Goal: Task Accomplishment & Management: Manage account settings

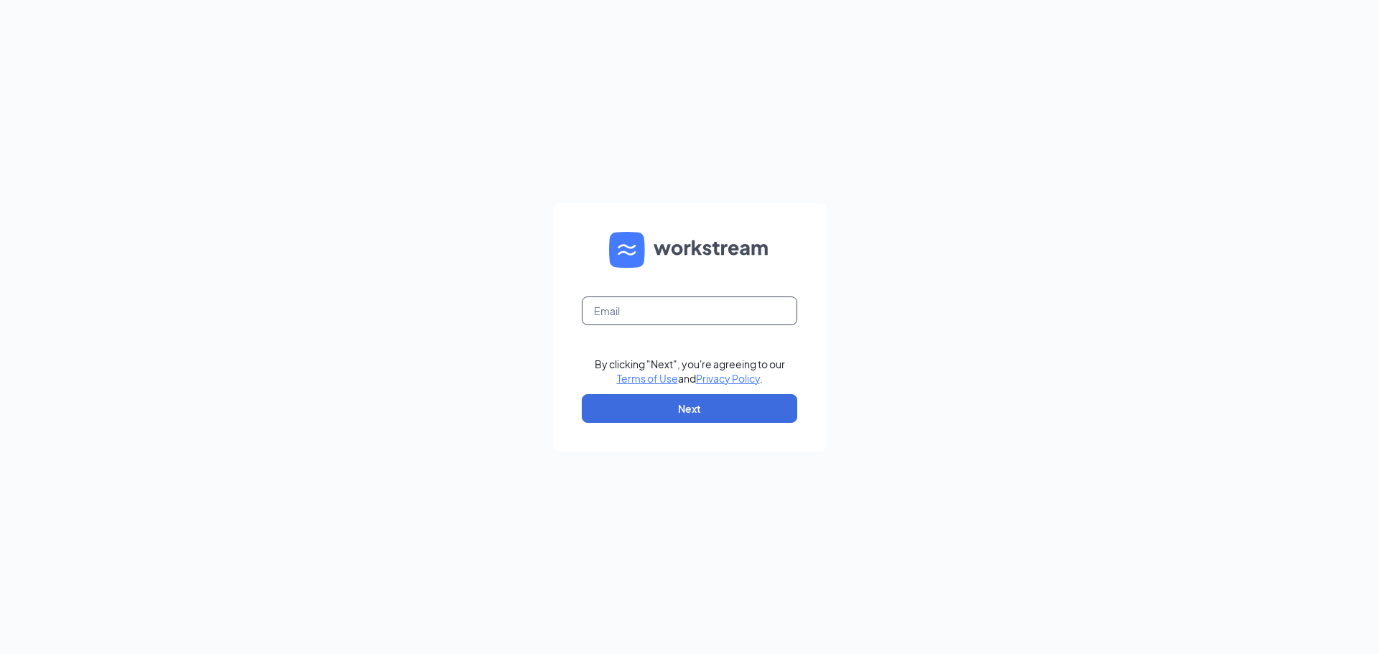
click at [628, 310] on input "text" at bounding box center [689, 311] width 215 height 29
click at [608, 406] on button "Next" at bounding box center [689, 408] width 215 height 29
click at [641, 315] on input "text" at bounding box center [689, 311] width 215 height 29
type input "[PERSON_NAME][EMAIL_ADDRESS][DOMAIN_NAME]"
click at [650, 405] on button "Next" at bounding box center [689, 408] width 215 height 29
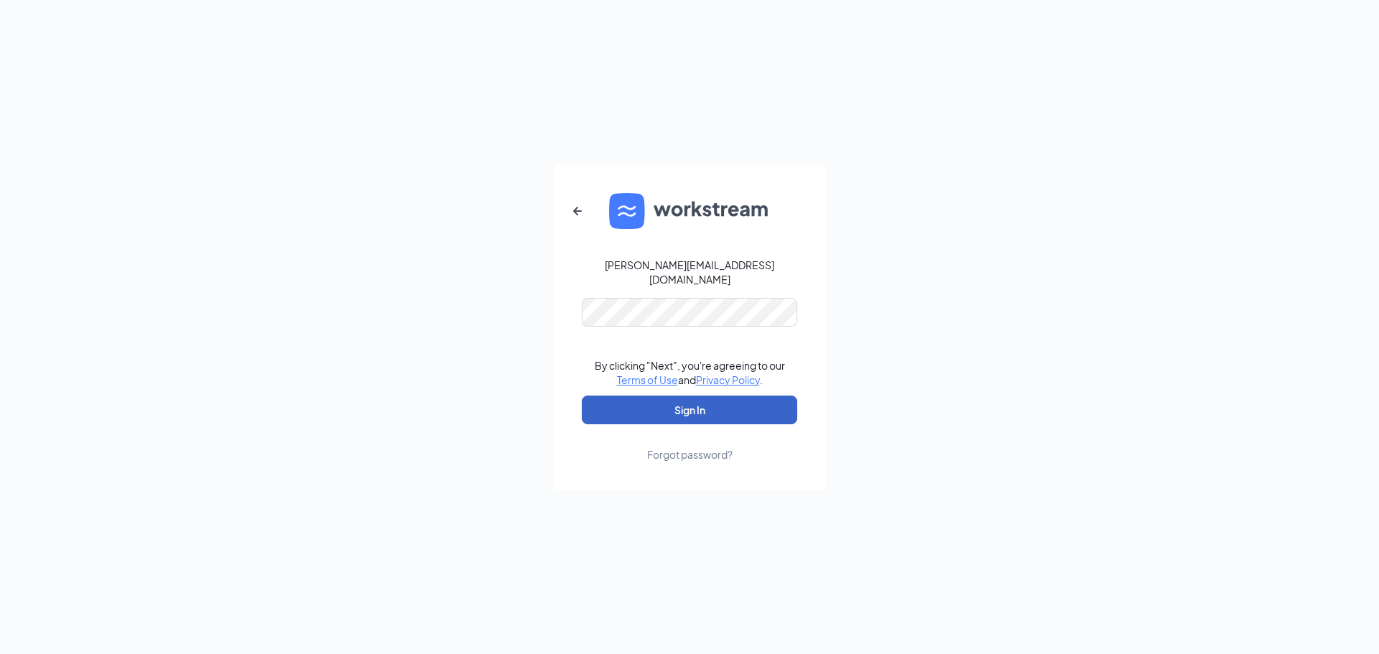
click at [679, 406] on button "Sign In" at bounding box center [689, 410] width 215 height 29
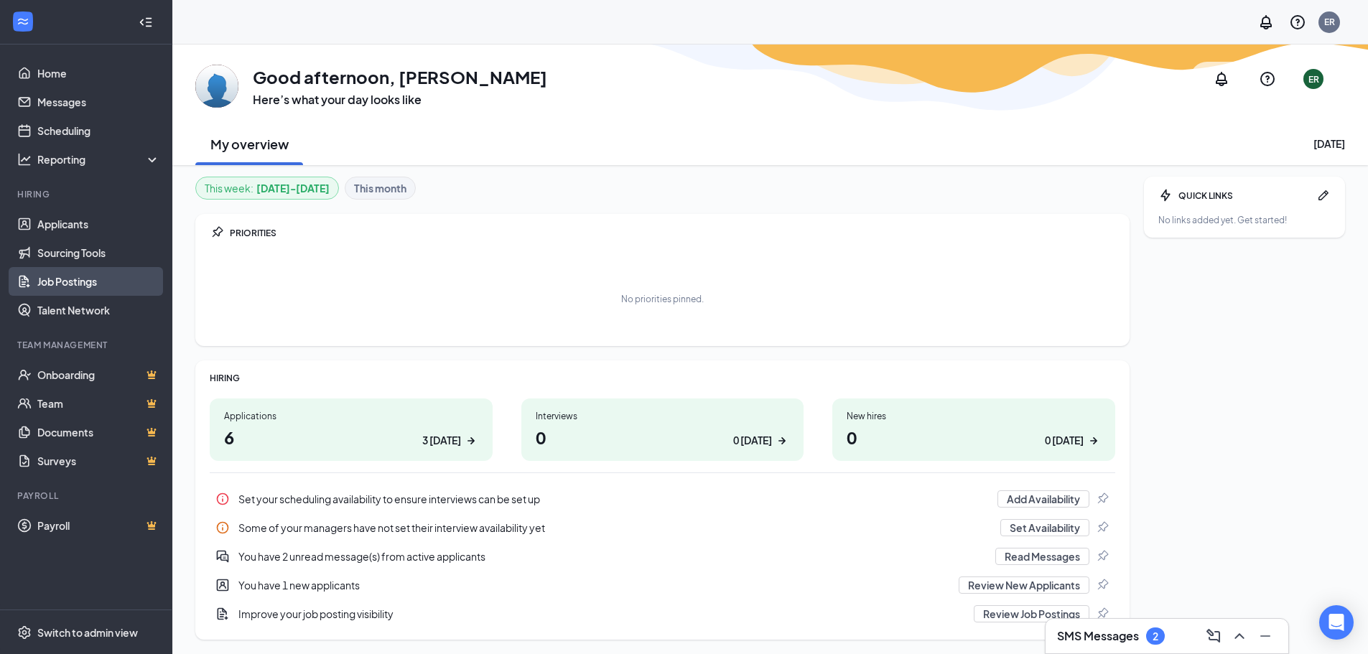
click at [91, 290] on link "Job Postings" at bounding box center [98, 281] width 123 height 29
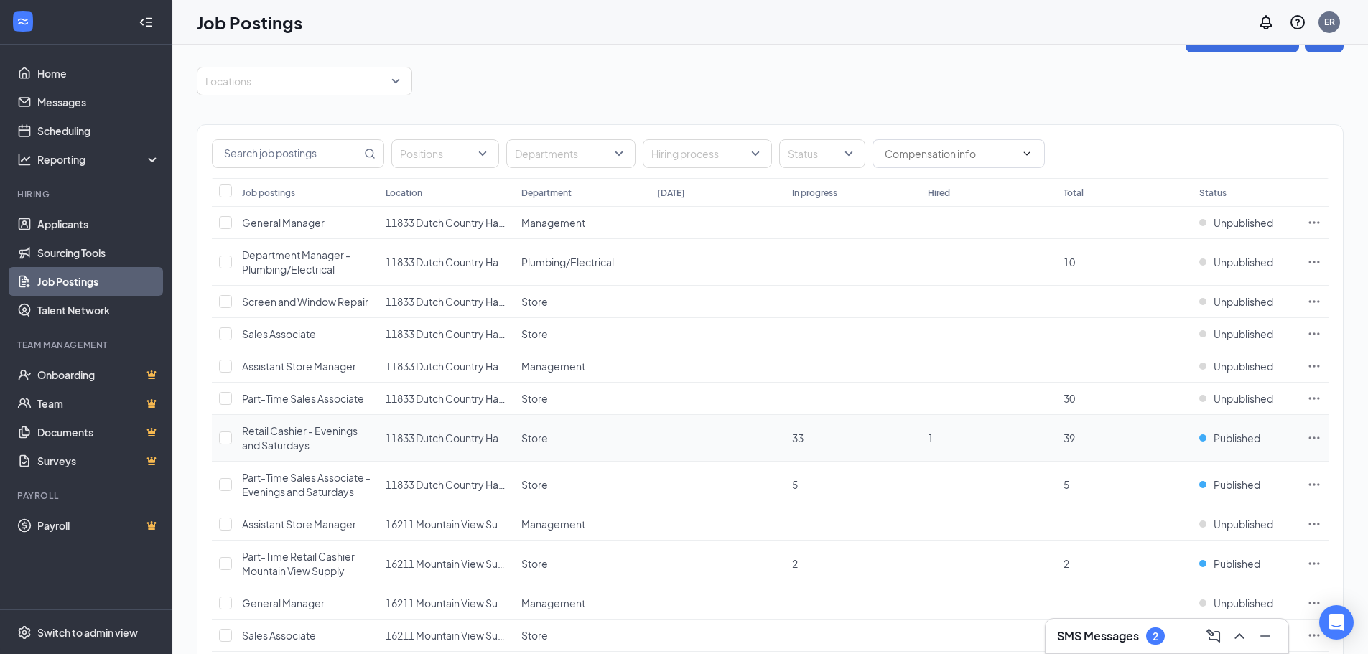
scroll to position [72, 0]
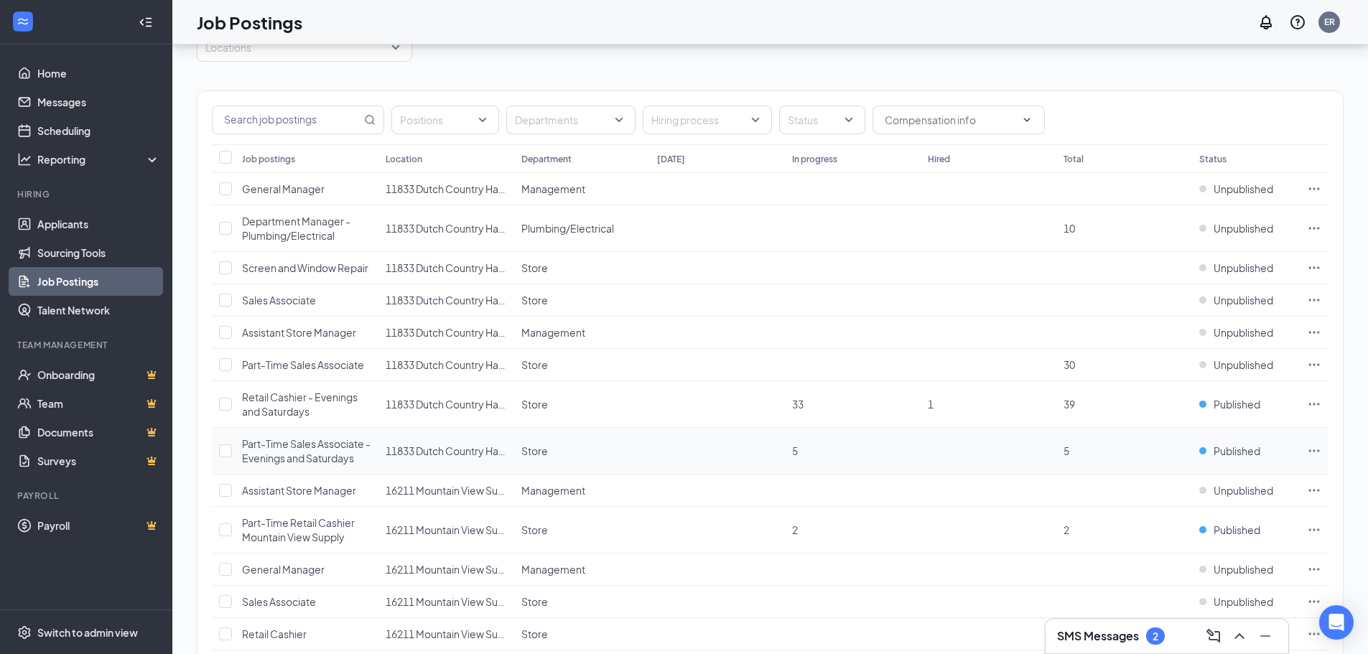
click at [1316, 450] on icon "Ellipses" at bounding box center [1314, 451] width 14 height 14
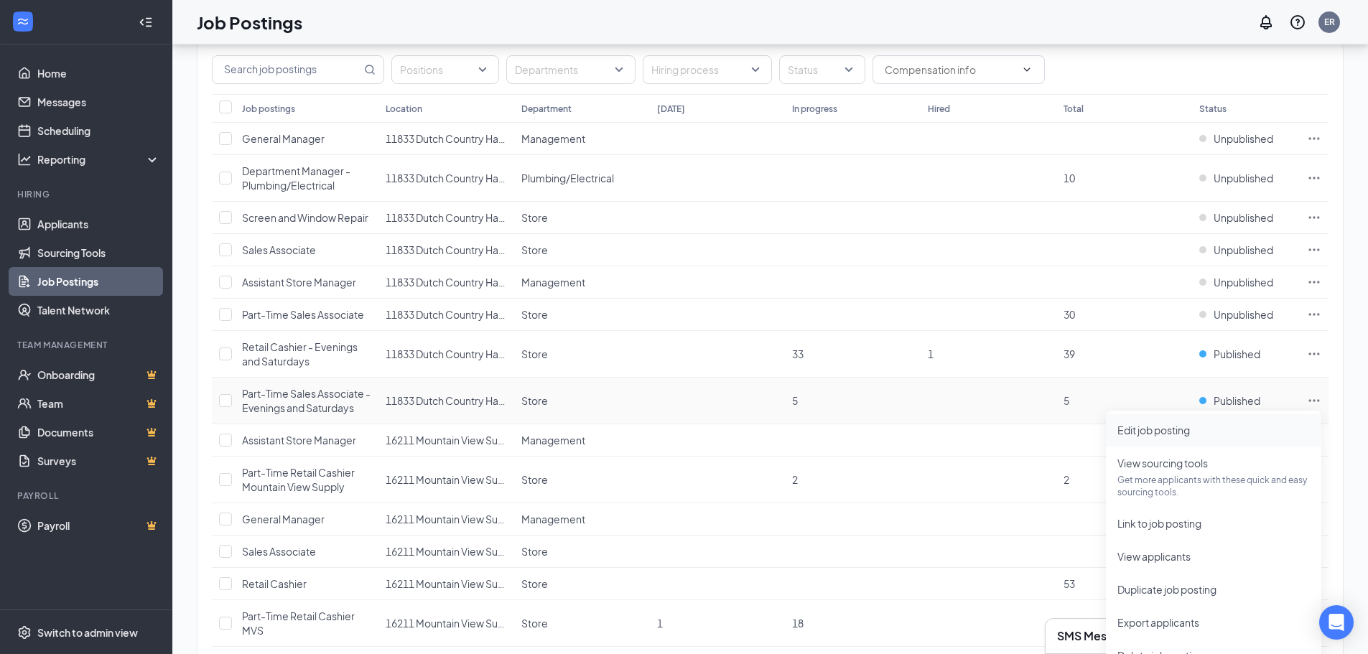
scroll to position [144, 0]
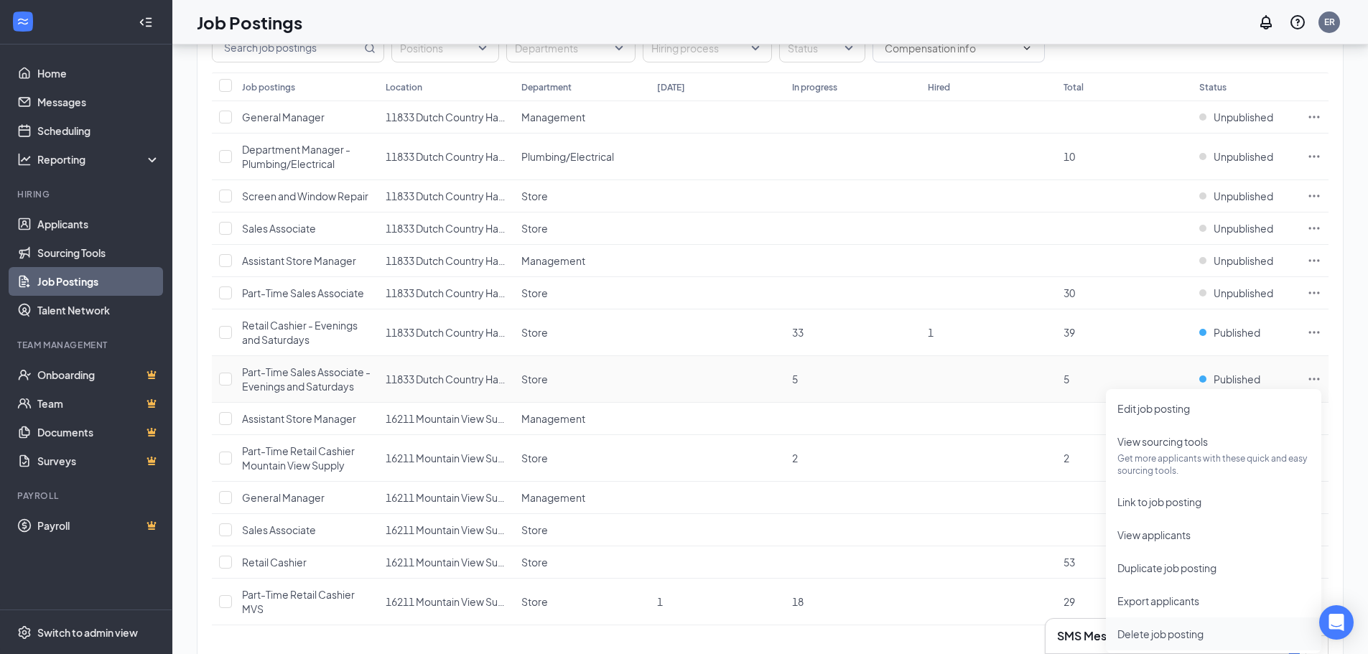
click at [1189, 629] on span "Delete job posting" at bounding box center [1161, 634] width 86 height 13
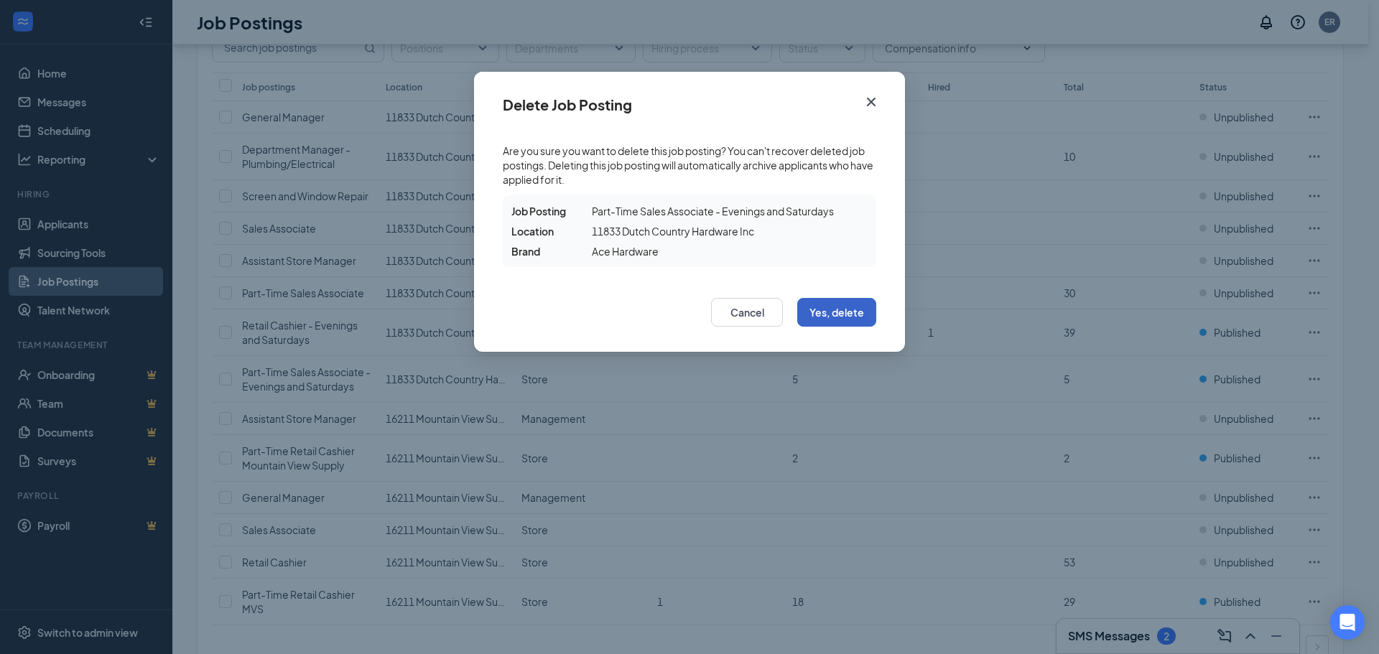
click at [848, 309] on button "Yes, delete" at bounding box center [836, 312] width 79 height 29
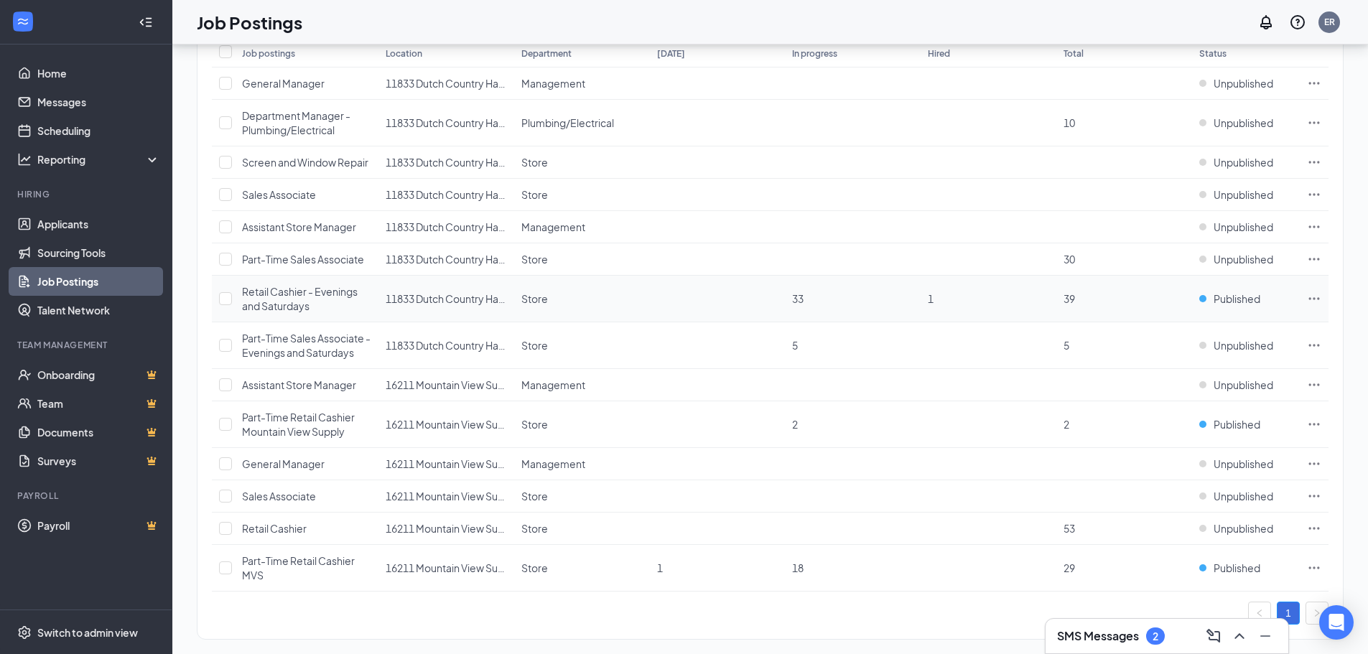
scroll to position [195, 0]
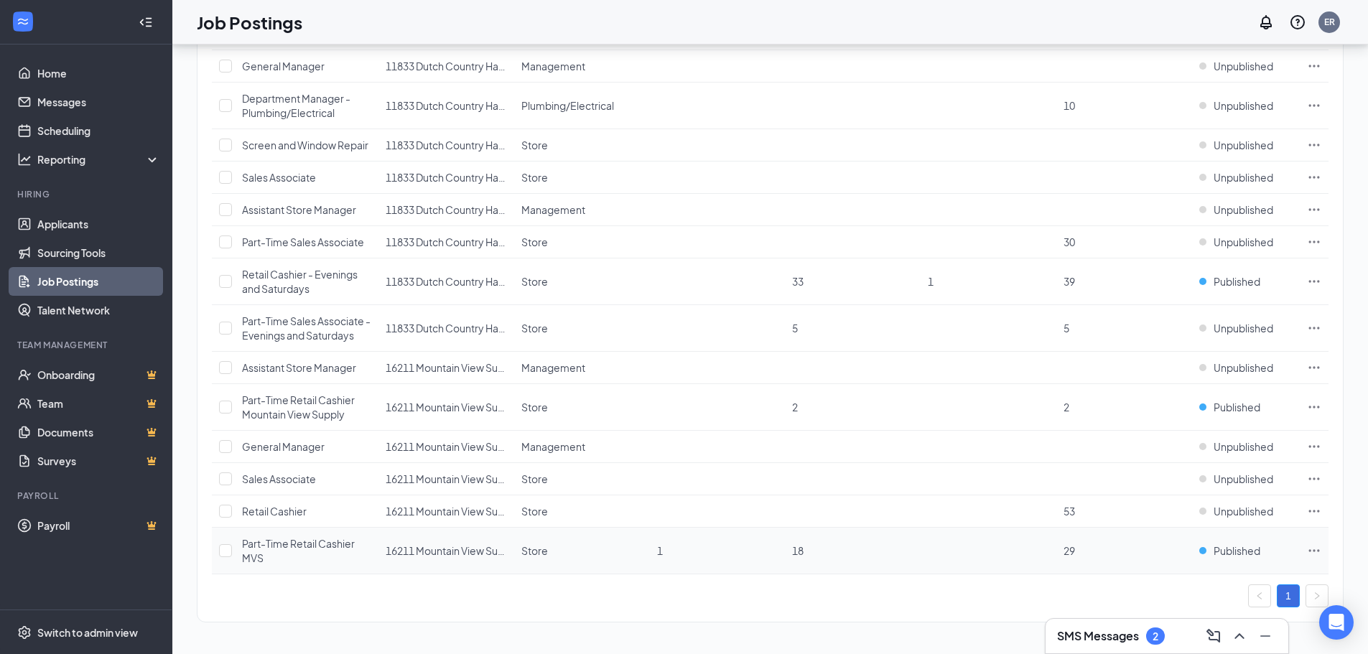
click at [1311, 552] on icon "Ellipses" at bounding box center [1314, 551] width 14 height 14
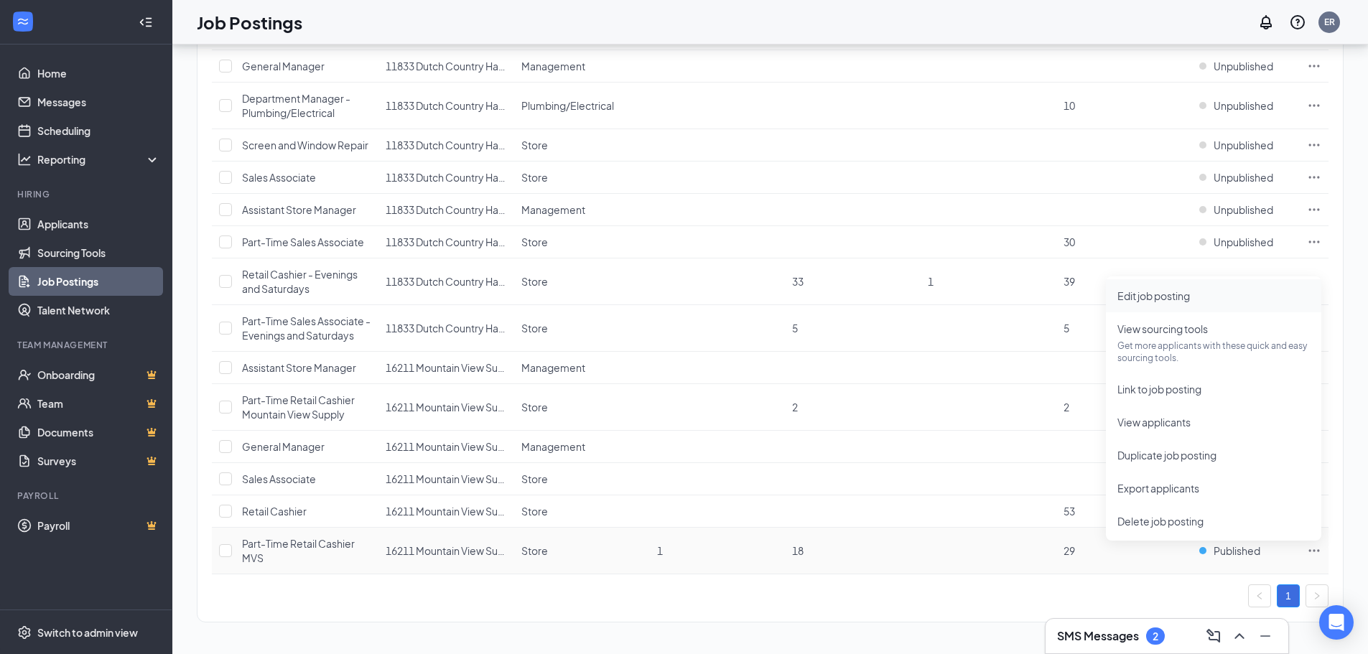
click at [1169, 297] on span "Edit job posting" at bounding box center [1154, 295] width 73 height 13
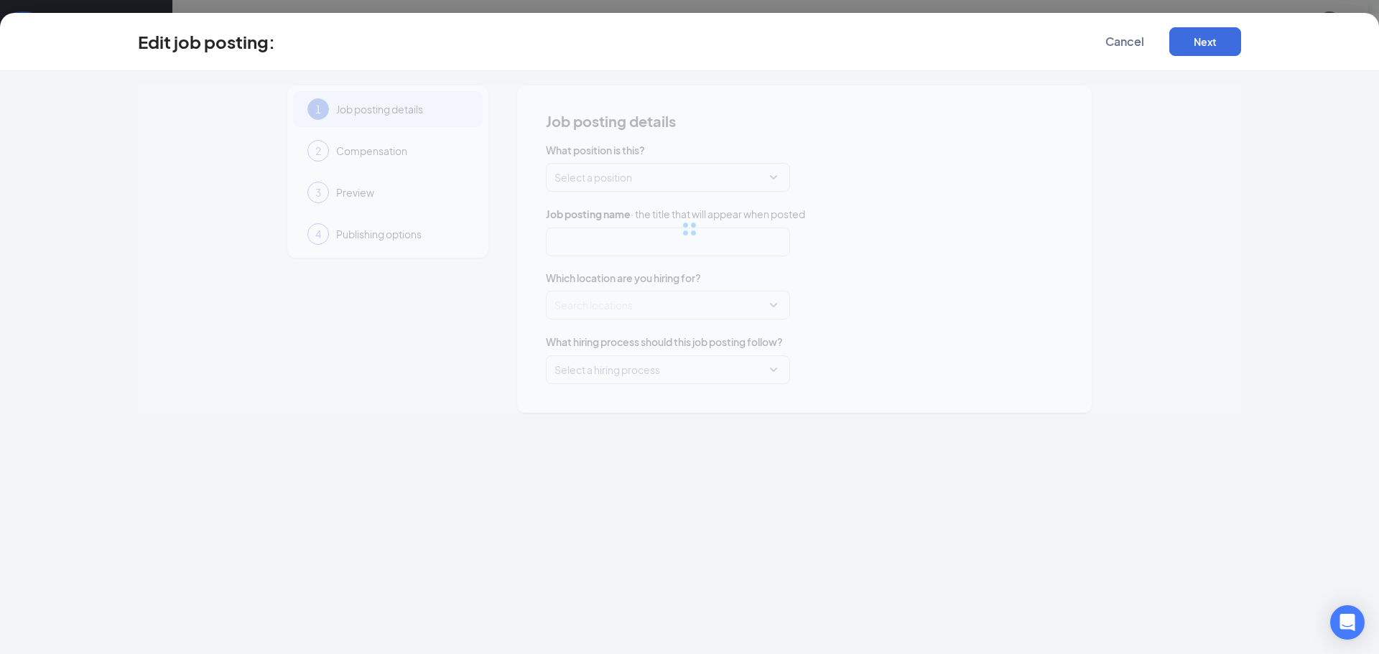
type input "Part-Time Retail Cashier MVS"
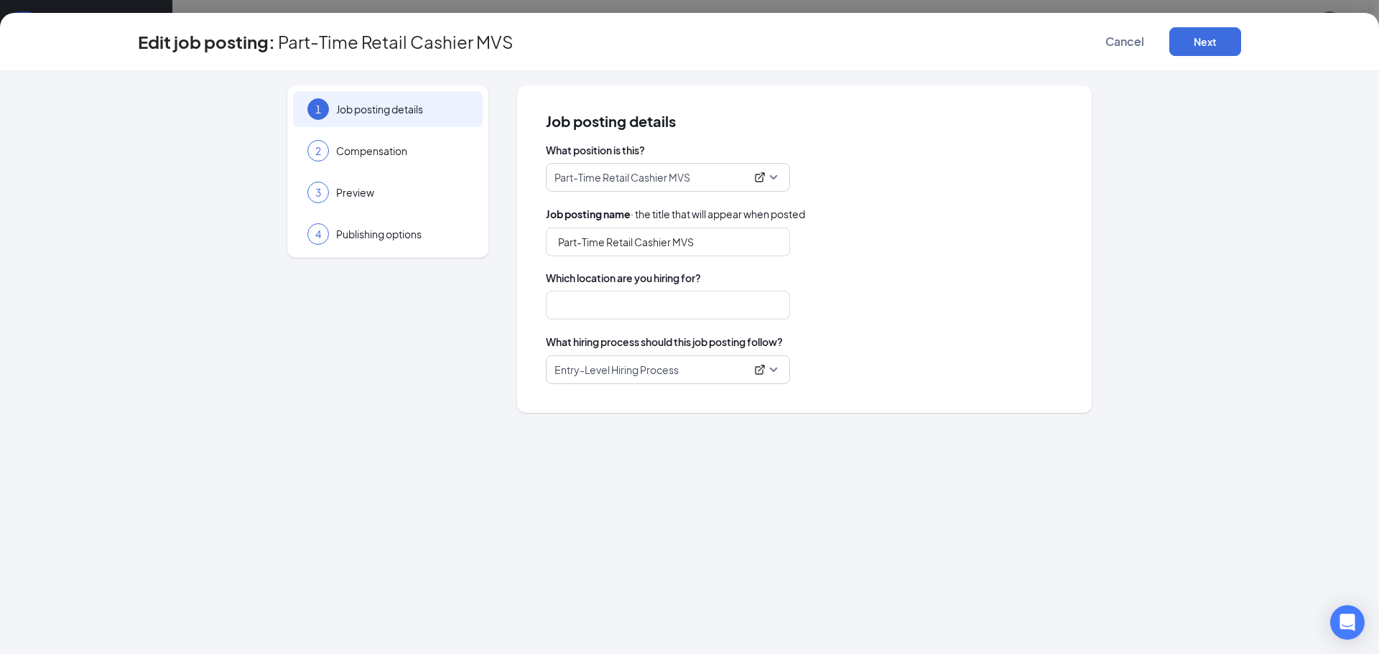
type input "16211 Mountain View Supply"
click at [1192, 41] on button "Next" at bounding box center [1205, 41] width 72 height 29
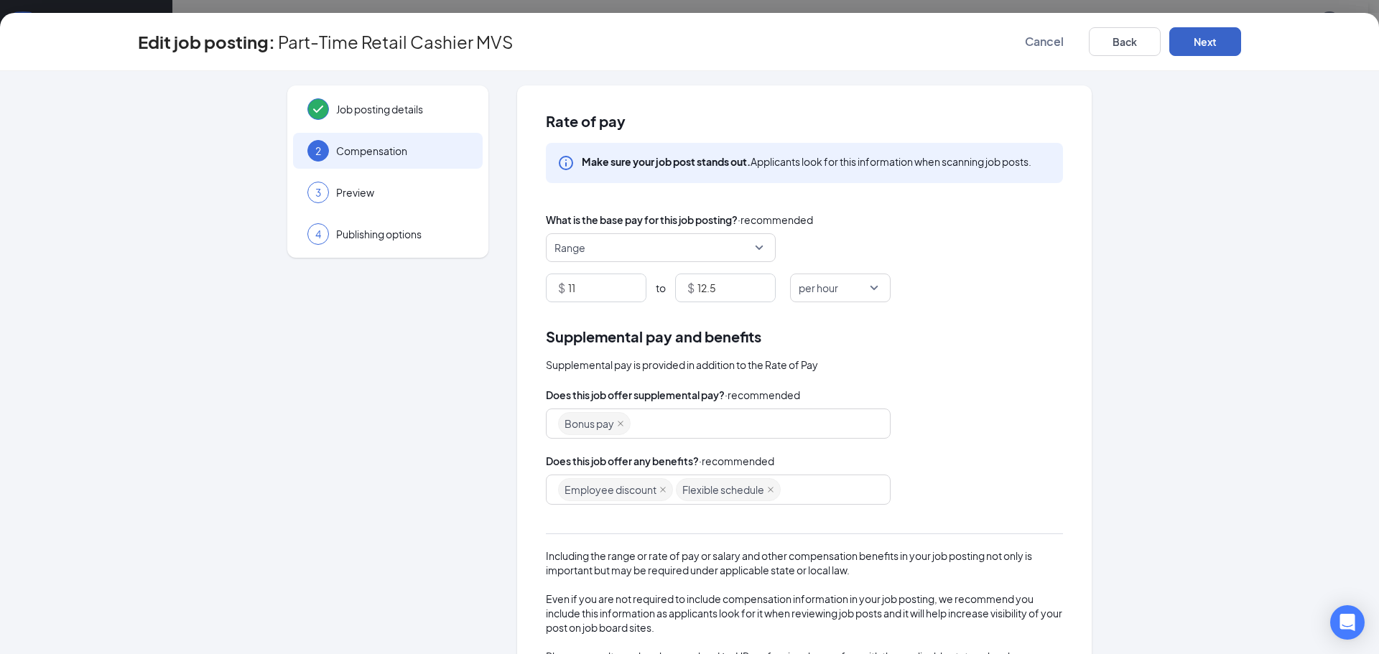
click at [1192, 41] on button "Next" at bounding box center [1205, 41] width 72 height 29
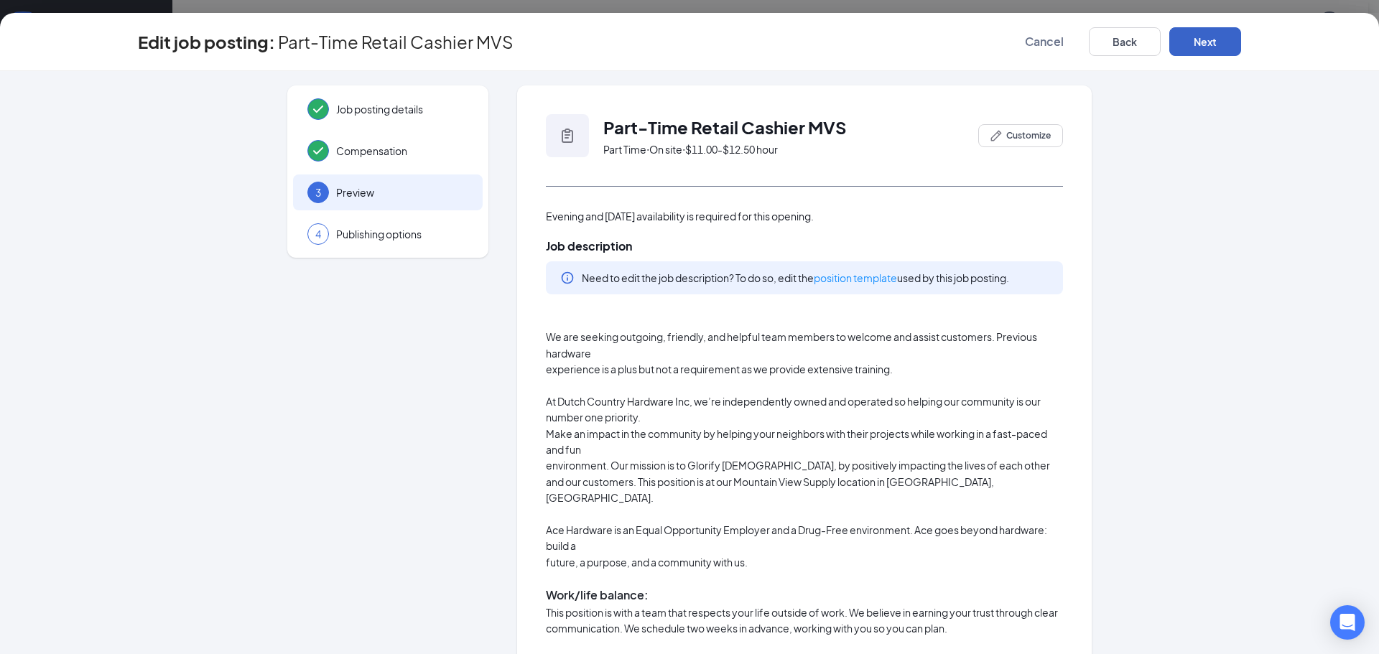
click at [1192, 41] on button "Next" at bounding box center [1205, 41] width 72 height 29
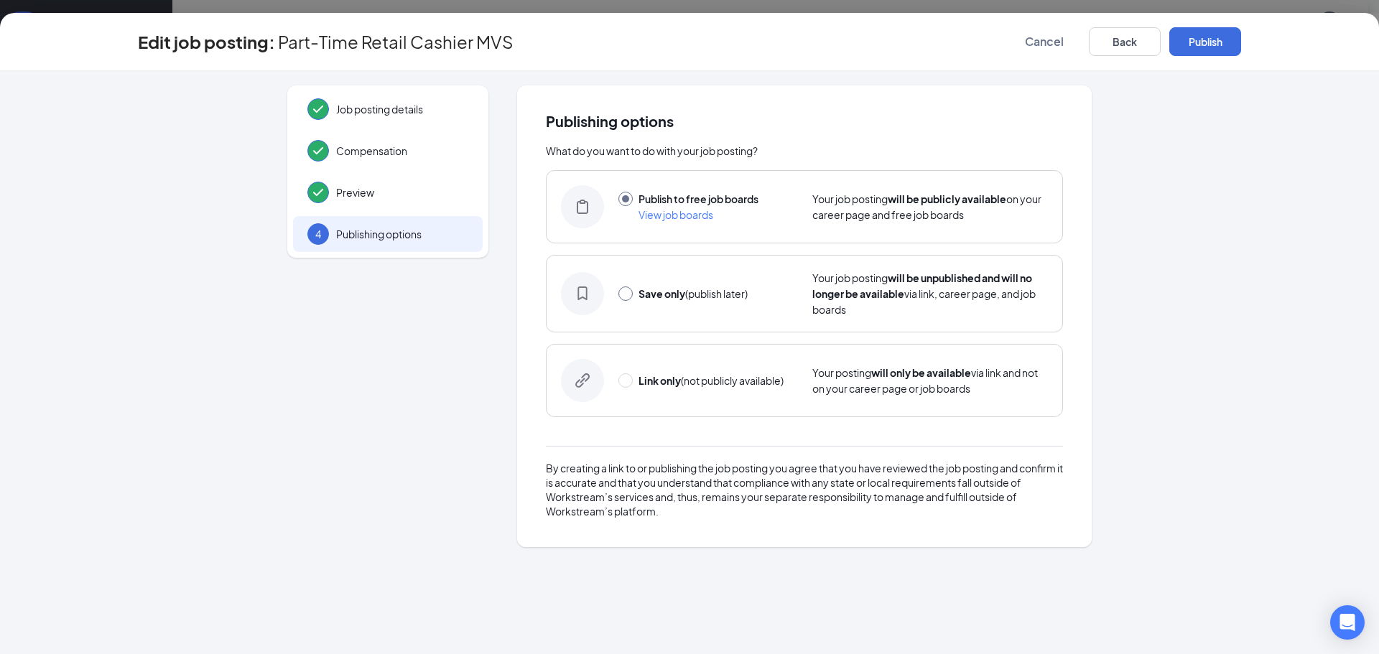
click at [629, 294] on input "radio" at bounding box center [625, 294] width 14 height 14
radio input "true"
radio input "false"
click at [1196, 44] on button "Save only" at bounding box center [1205, 41] width 72 height 29
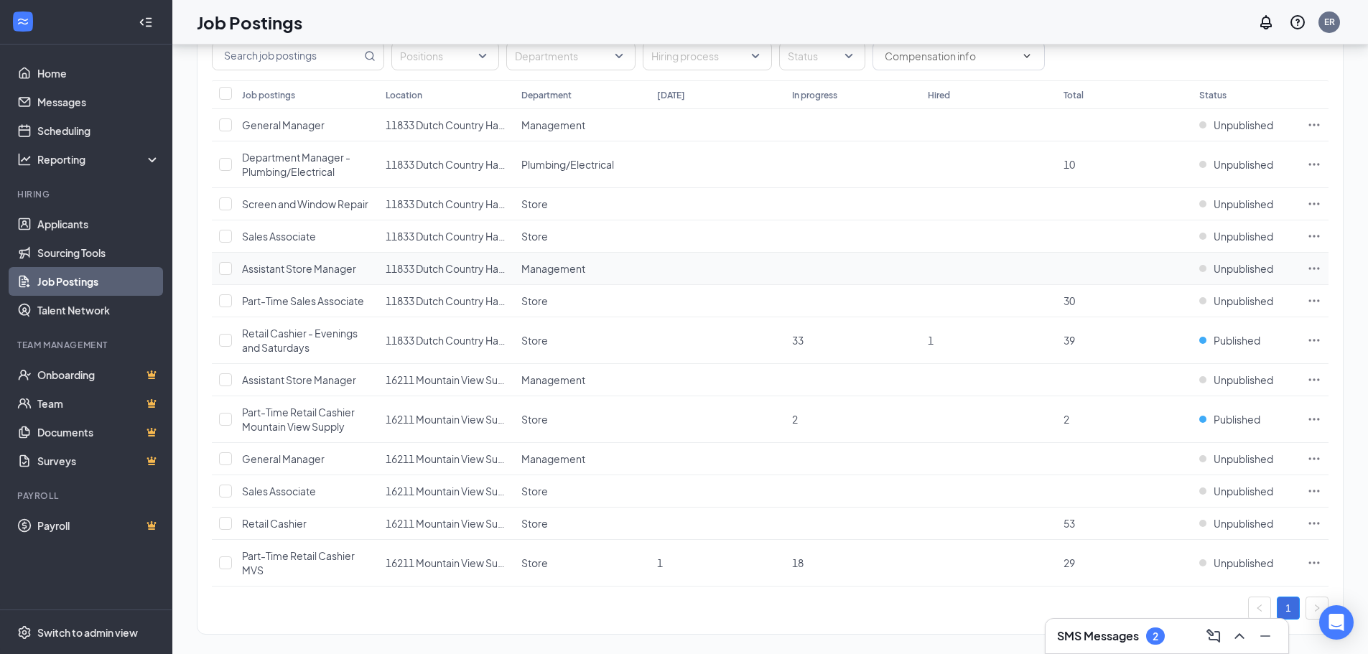
scroll to position [144, 0]
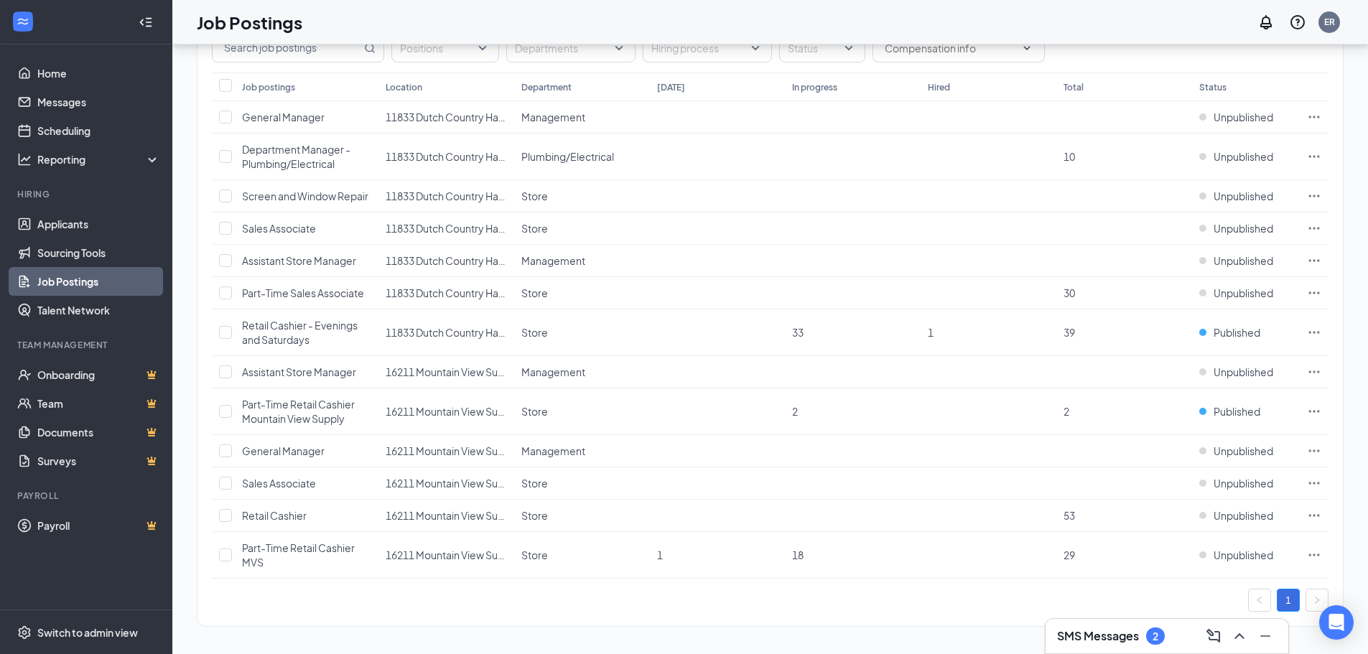
click at [1133, 632] on h3 "SMS Messages" at bounding box center [1098, 636] width 82 height 16
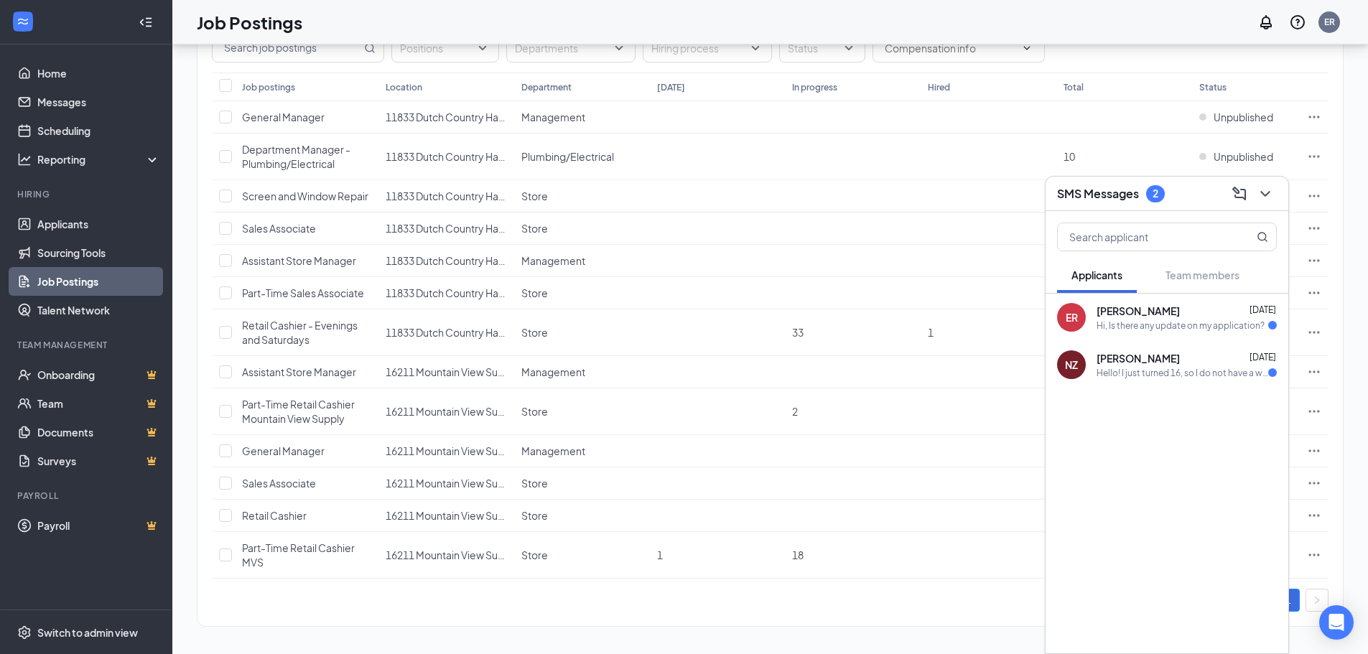
click at [1154, 377] on div "Hello! I just turned 16, so I do not have a work history. I do have a reference…" at bounding box center [1183, 373] width 172 height 12
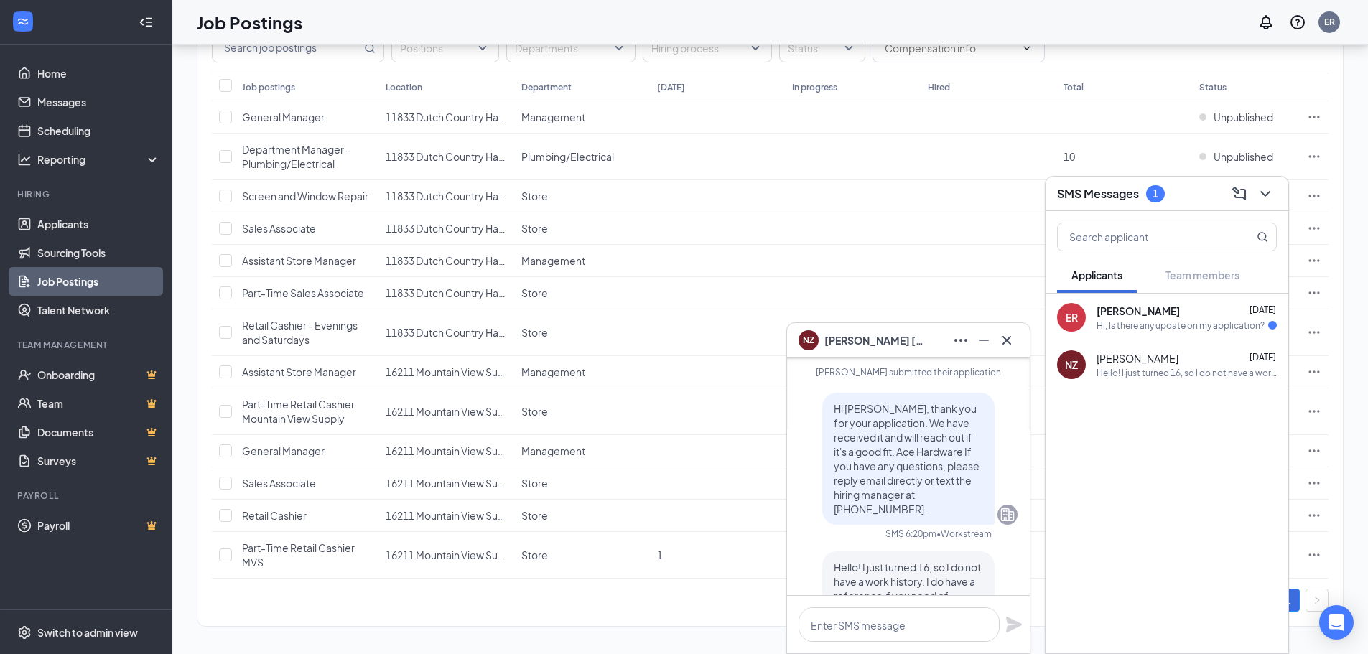
scroll to position [-72, 0]
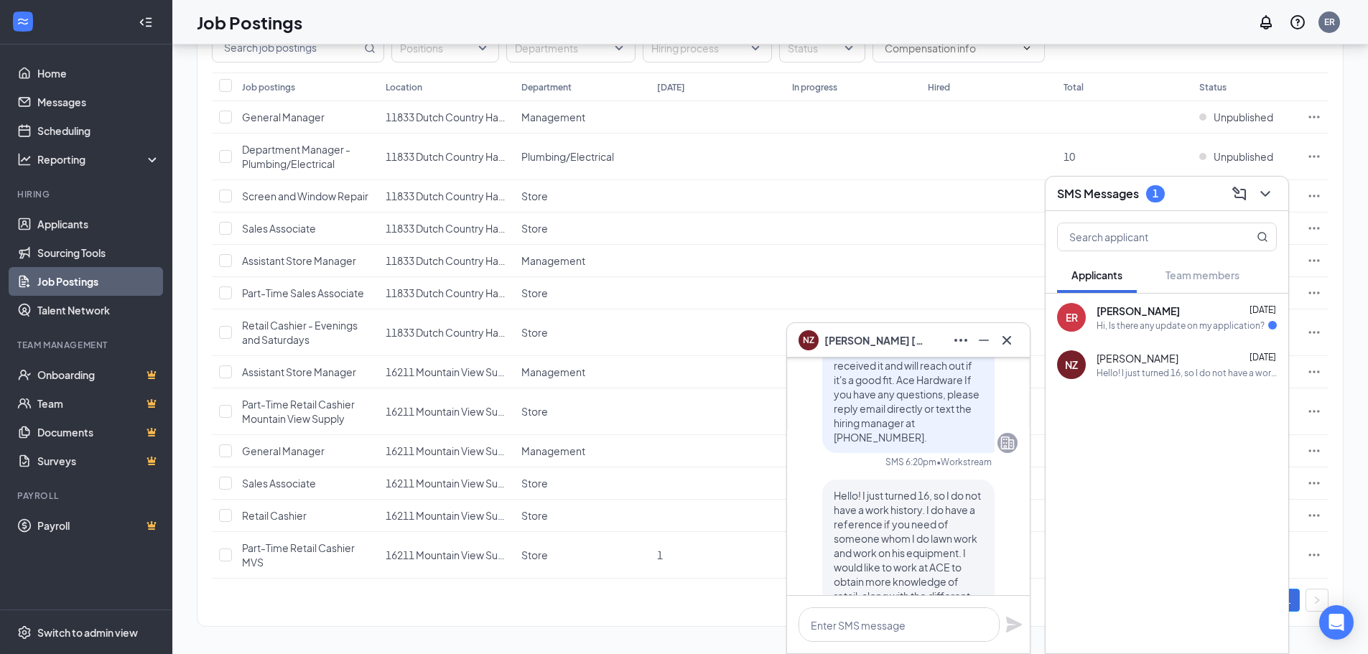
click at [1097, 422] on div at bounding box center [1167, 425] width 243 height 72
click at [982, 338] on icon "Minimize" at bounding box center [983, 340] width 17 height 17
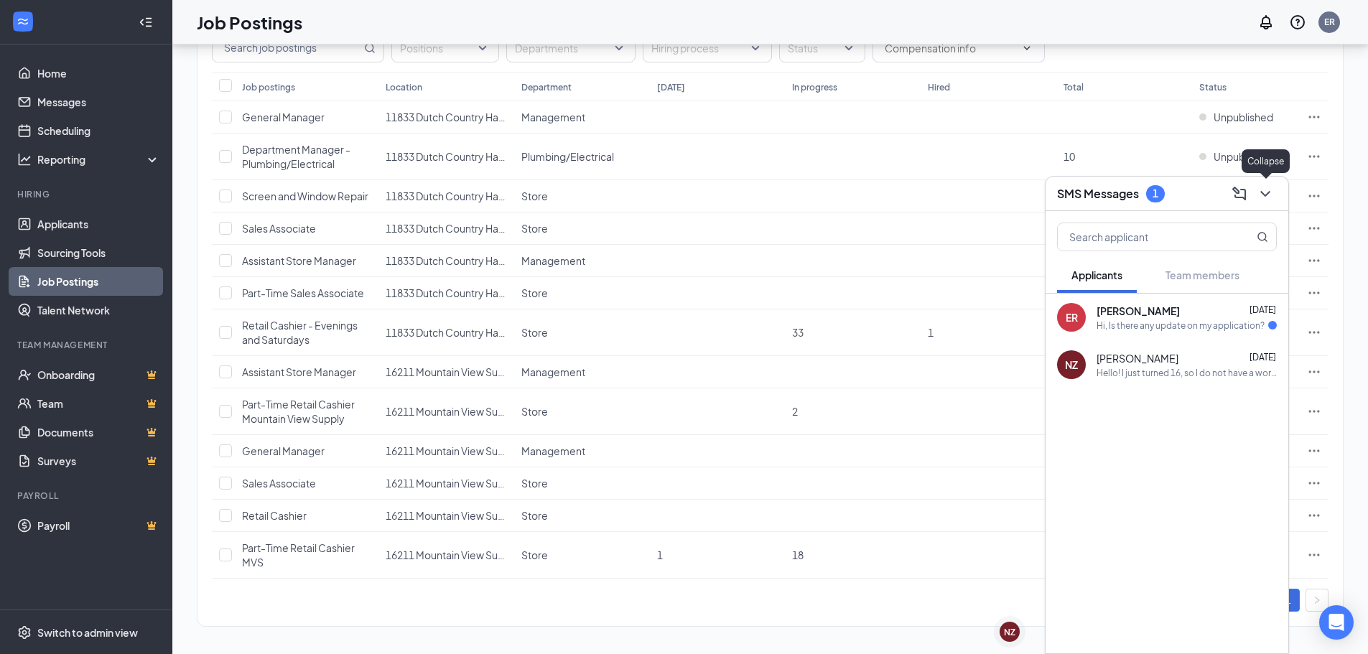
click at [1267, 192] on icon "ChevronDown" at bounding box center [1265, 193] width 17 height 17
